Goal: Obtain resource: Obtain resource

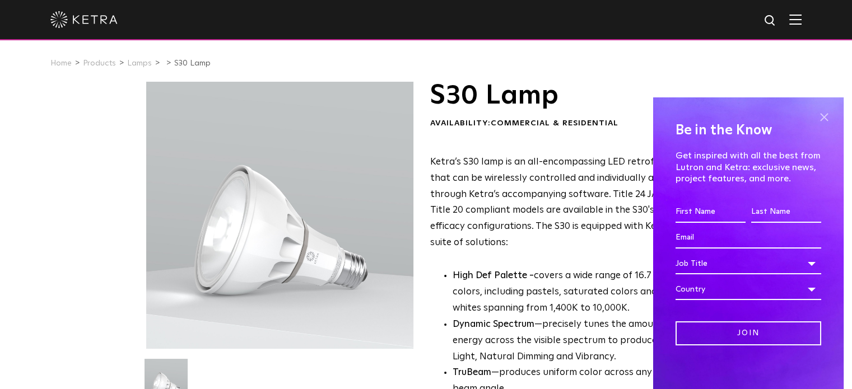
click at [816, 113] on span at bounding box center [824, 117] width 17 height 17
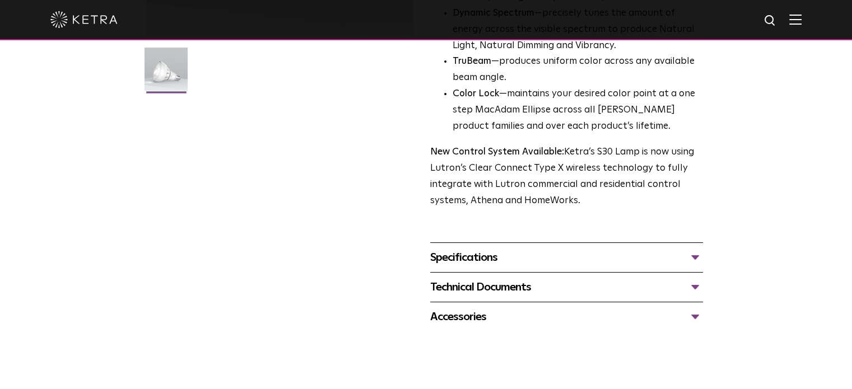
scroll to position [392, 0]
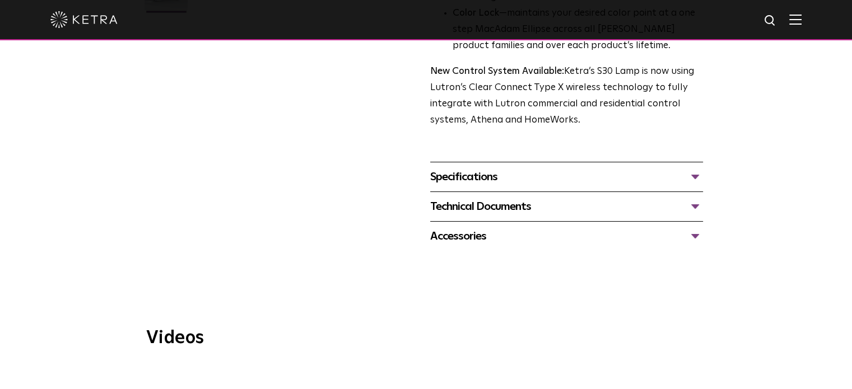
click at [674, 174] on div "Specifications" at bounding box center [566, 177] width 273 height 18
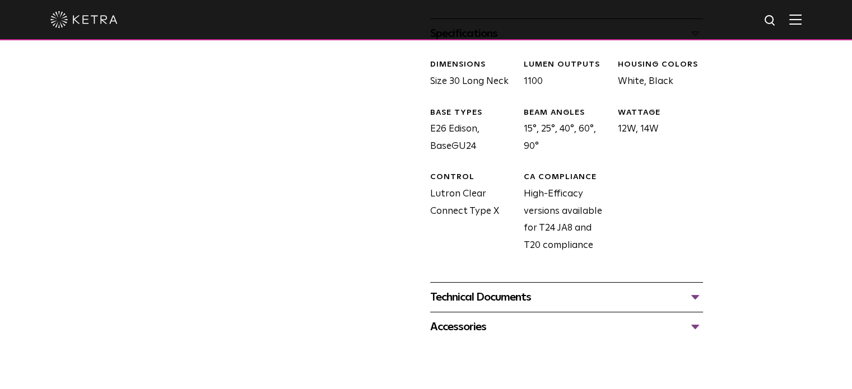
scroll to position [560, 0]
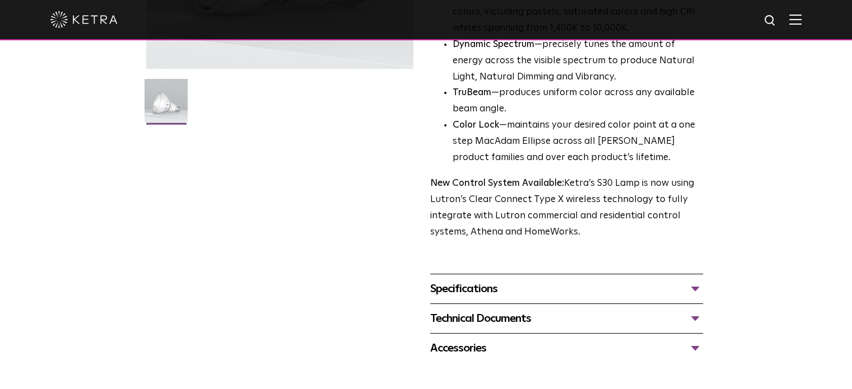
scroll to position [336, 0]
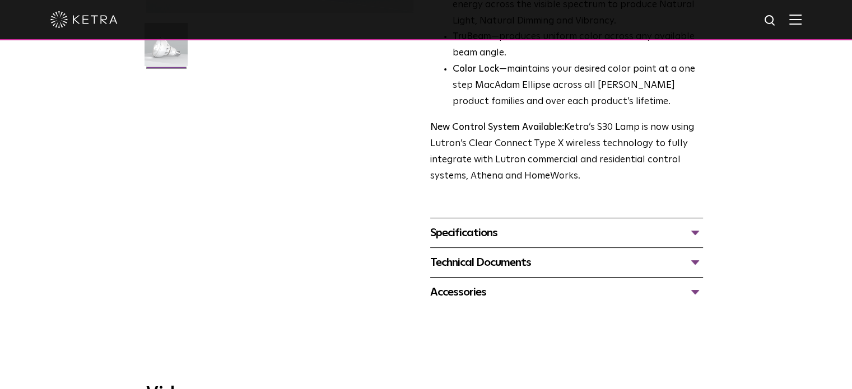
click at [521, 235] on div "Specifications" at bounding box center [566, 233] width 273 height 18
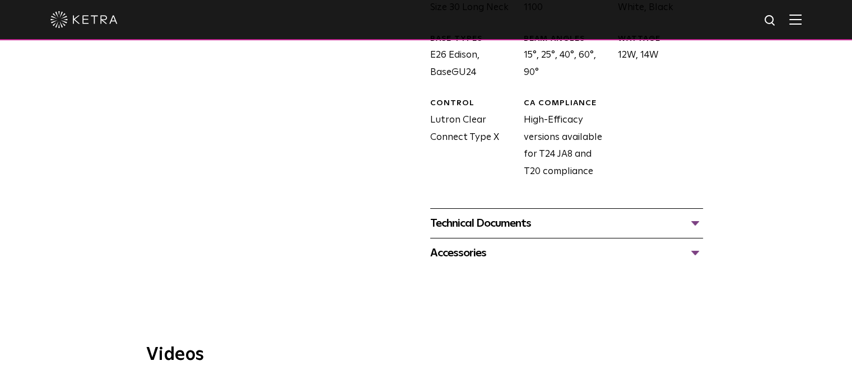
scroll to position [616, 0]
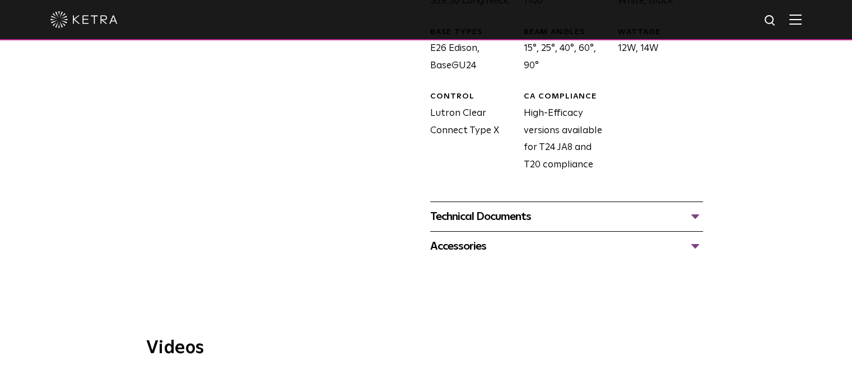
click at [559, 212] on div "Technical Documents" at bounding box center [566, 217] width 273 height 18
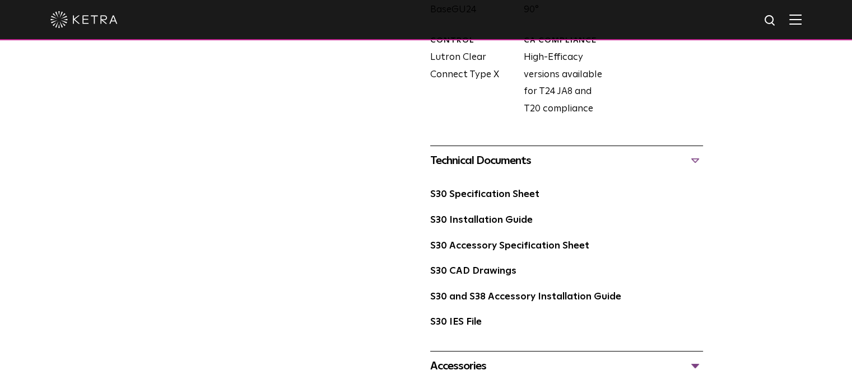
scroll to position [729, 0]
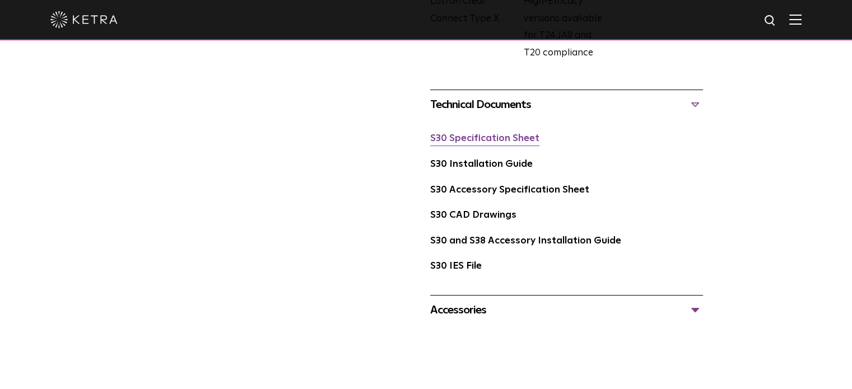
click at [493, 140] on link "S30 Specification Sheet" at bounding box center [484, 139] width 109 height 10
